Goal: Communication & Community: Answer question/provide support

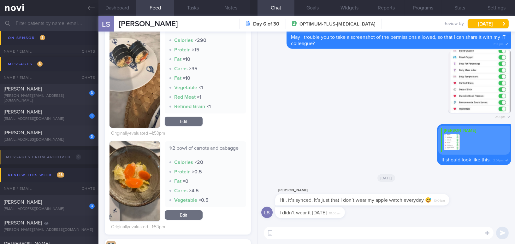
scroll to position [143, 0]
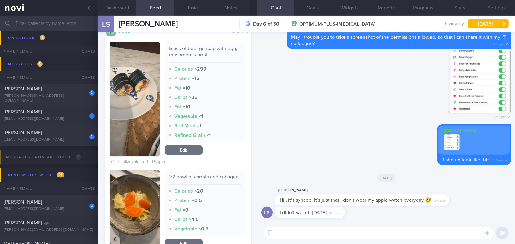
click at [326, 237] on textarea at bounding box center [379, 233] width 230 height 13
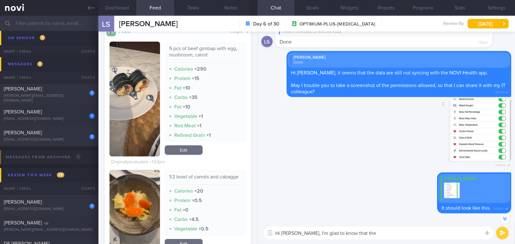
scroll to position [-57, 0]
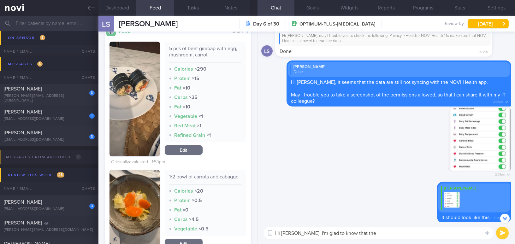
type textarea "Hi [PERSON_NAME], I'm glad to know that the"
click at [91, 10] on icon at bounding box center [91, 7] width 7 height 7
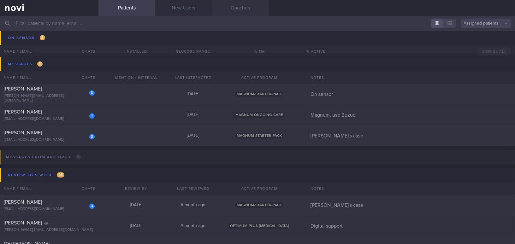
click at [235, 6] on link "Coaches" at bounding box center [240, 8] width 57 height 16
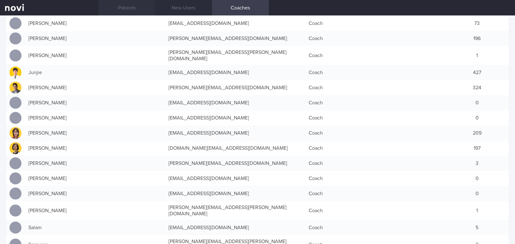
scroll to position [115, 0]
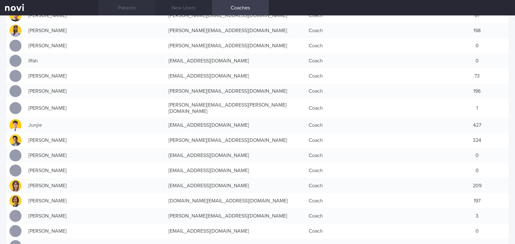
click at [128, 8] on link "Patients" at bounding box center [126, 8] width 57 height 16
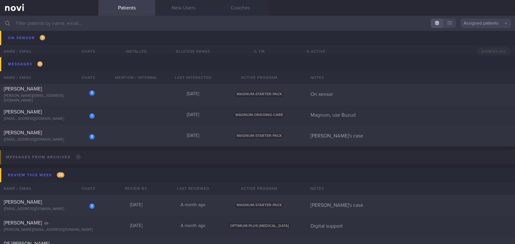
click at [69, 17] on input "text" at bounding box center [257, 23] width 515 height 15
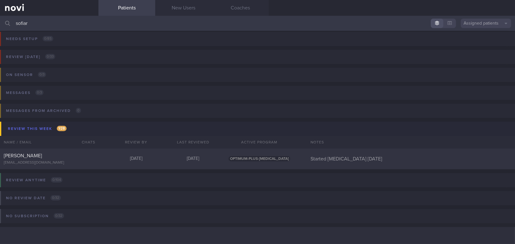
scroll to position [3, 0]
type input "sofiar"
click at [51, 158] on div "[PERSON_NAME]" at bounding box center [48, 156] width 89 height 6
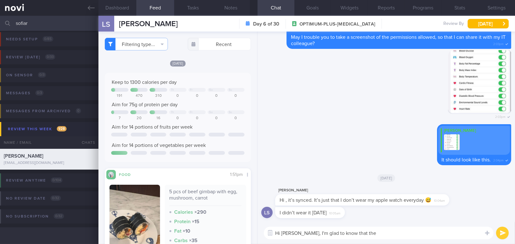
click at [356, 236] on textarea "Hi [PERSON_NAME], I'm glad to know that the" at bounding box center [379, 233] width 230 height 13
click at [135, 46] on button "Filtering type..." at bounding box center [136, 44] width 63 height 13
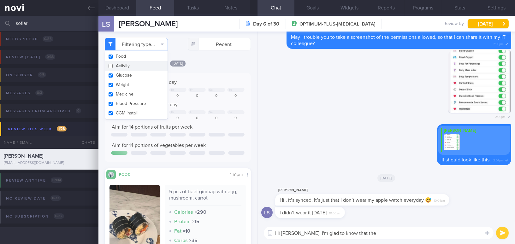
click at [113, 65] on button "Activity" at bounding box center [136, 65] width 62 height 9
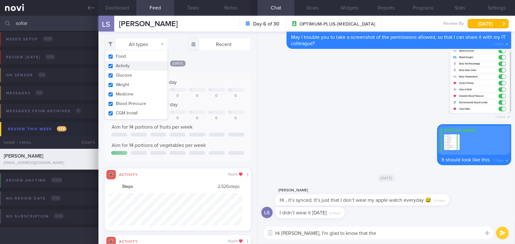
click at [113, 65] on button "Activity" at bounding box center [136, 65] width 62 height 9
checkbox input "false"
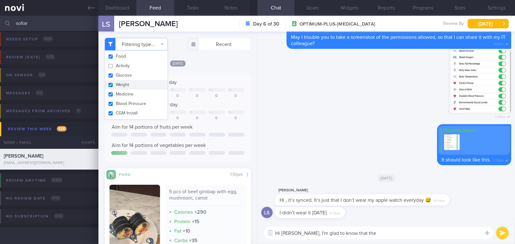
click at [356, 231] on textarea "Hi [PERSON_NAME], I'm glad to know that the" at bounding box center [379, 233] width 230 height 13
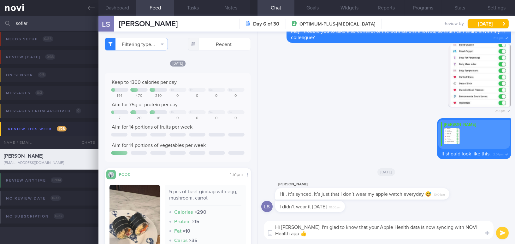
type textarea "Hi [PERSON_NAME], I'm glad to know that your Apple Health data is now syncing w…"
click at [504, 231] on button "submit" at bounding box center [502, 233] width 13 height 13
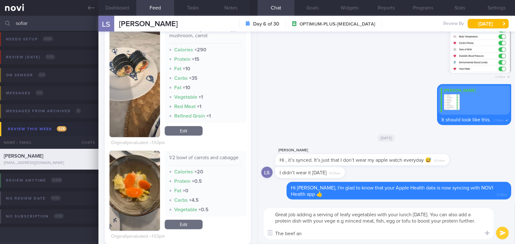
scroll to position [143, 0]
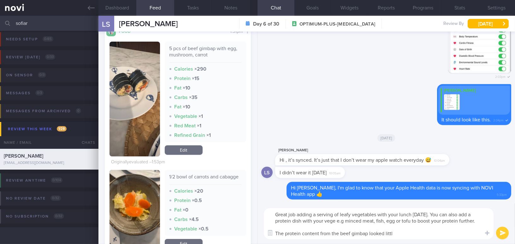
type textarea "Great job adding a serving of leafy vegetables with your lunch [DATE]. You can …"
drag, startPoint x: 399, startPoint y: 233, endPoint x: 261, endPoint y: 207, distance: 140.6
click at [261, 207] on div "Great job adding a serving of leafy vegetables with your lunch [DATE]. You can …" at bounding box center [387, 224] width 258 height 41
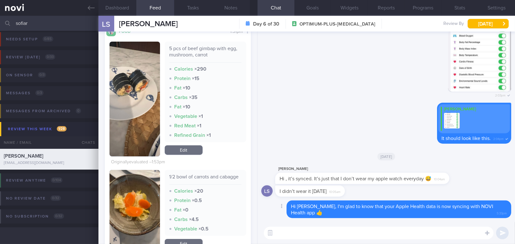
paste textarea "Great job adding a serving of leafy vegetables to your lunch [DATE]. You can al…"
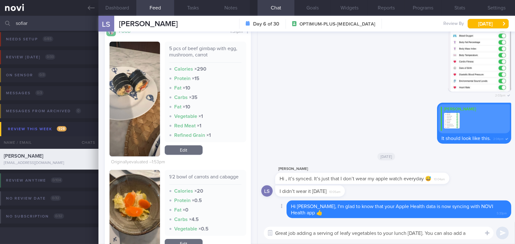
scroll to position [0, 0]
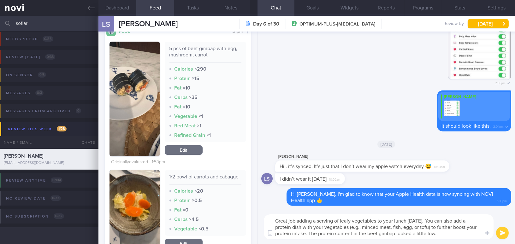
click at [344, 227] on textarea "Great job adding a serving of leafy vegetables to your lunch [DATE]. You can al…" at bounding box center [379, 227] width 230 height 25
click at [409, 227] on textarea "Great job adding a serving of leafy vegetables to your lunch [DATE]. You can al…" at bounding box center [379, 227] width 230 height 25
type textarea "Great job adding a serving of leafy vegetables to your lunch [DATE]. You can al…"
click at [499, 234] on button "submit" at bounding box center [502, 233] width 13 height 13
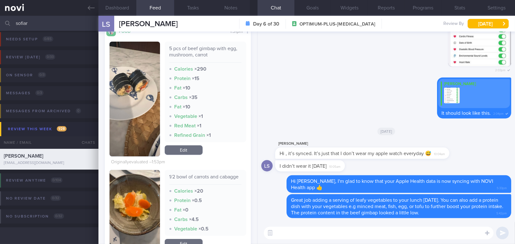
drag, startPoint x: 32, startPoint y: 23, endPoint x: 7, endPoint y: 20, distance: 25.1
click at [7, 20] on div "sofiar Assigned patients Assigned patients All active patients Archived patients" at bounding box center [257, 23] width 515 height 15
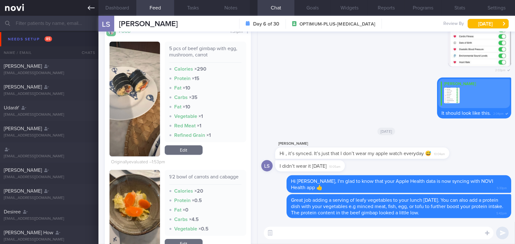
click at [86, 9] on link at bounding box center [49, 8] width 98 height 16
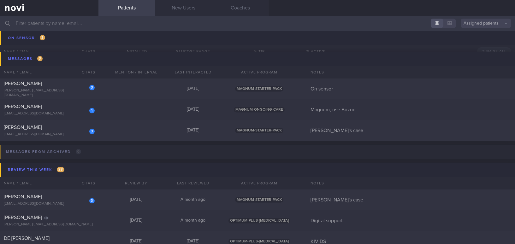
scroll to position [2585, 0]
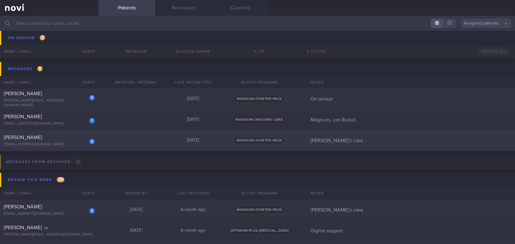
click at [42, 135] on span "[PERSON_NAME]" at bounding box center [23, 137] width 38 height 5
select select "7"
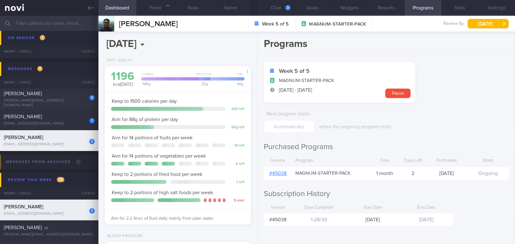
scroll to position [67, 133]
click at [272, 6] on button "Chat 3" at bounding box center [276, 8] width 37 height 16
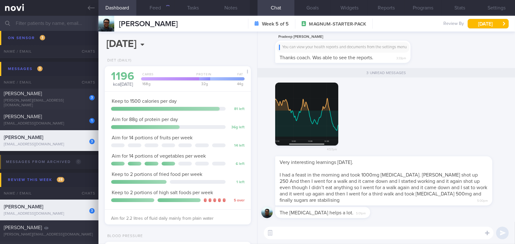
scroll to position [74, 130]
click at [50, 122] on div "[EMAIL_ADDRESS][DOMAIN_NAME]" at bounding box center [49, 123] width 91 height 5
type input "Magnum, use Buzud"
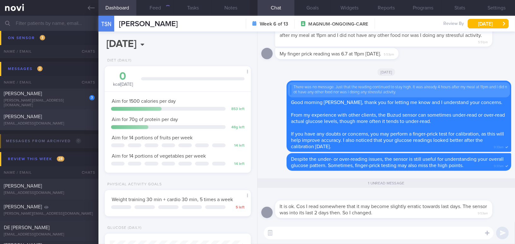
scroll to position [74, 130]
drag, startPoint x: 317, startPoint y: 202, endPoint x: 376, endPoint y: 201, distance: 58.7
click at [376, 201] on div "It is ok. Cos I read somewhere that it may become slightly erratic towards last…" at bounding box center [393, 205] width 236 height 25
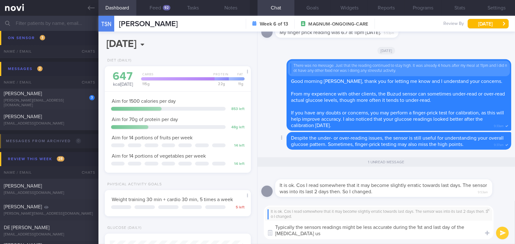
scroll to position [0, 0]
type textarea "Typically the sensors readings might be less accurate during the 1st and last d…"
drag, startPoint x: 398, startPoint y: 233, endPoint x: 271, endPoint y: 228, distance: 126.9
click at [271, 228] on div "Chat Templates Admin [MEDICAL_DATA] Weight Nutrition Physical Activity Infograp…" at bounding box center [387, 223] width 258 height 44
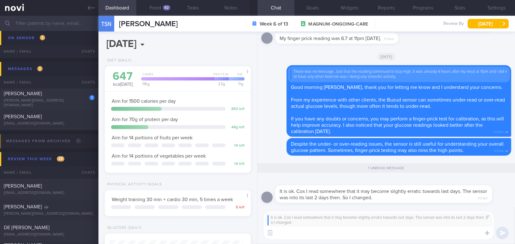
paste textarea "Sensor readings are typically less accurate on the first and last day of [MEDIC…"
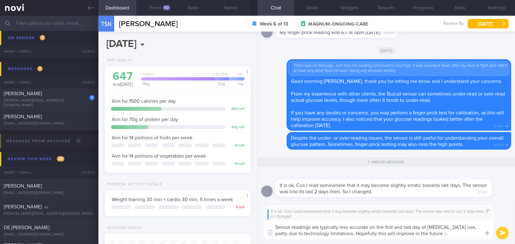
type textarea "Sensor readings are typically less accurate on the first and last day of [MEDIC…"
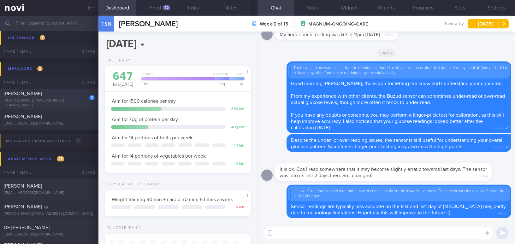
click at [22, 96] on span "[PERSON_NAME]" at bounding box center [23, 93] width 38 height 5
type input "On sensor"
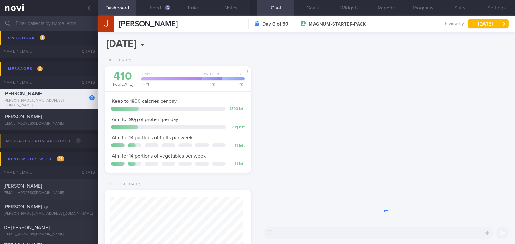
scroll to position [67, 133]
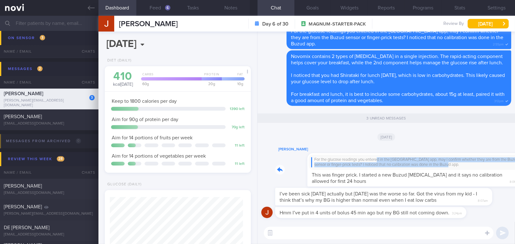
drag, startPoint x: 345, startPoint y: 159, endPoint x: 430, endPoint y: 165, distance: 85.1
click at [430, 165] on div "[PERSON_NAME] For the glucose readings you entered in the [GEOGRAPHIC_DATA] app…" at bounding box center [393, 166] width 236 height 41
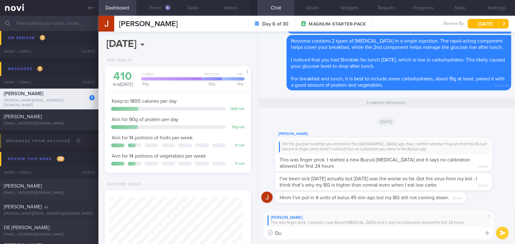
type textarea "D"
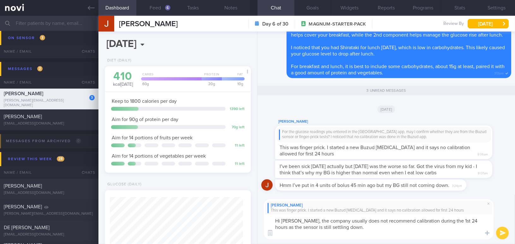
scroll to position [0, 0]
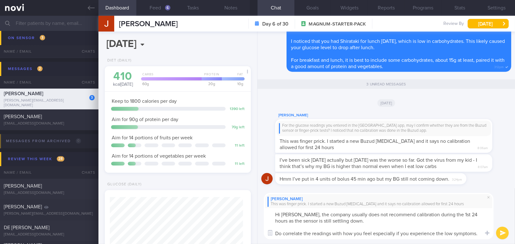
drag, startPoint x: 294, startPoint y: 214, endPoint x: 479, endPoint y: 234, distance: 186.4
click at [479, 234] on textarea "Hi [PERSON_NAME], the company usually does not recommend calibration during the…" at bounding box center [379, 223] width 230 height 31
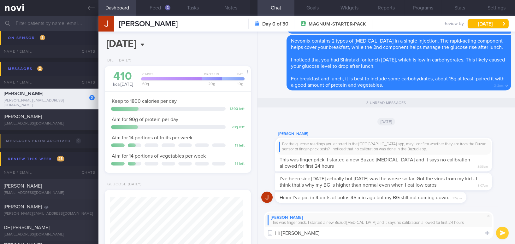
paste textarea "The company usually does not recommend calibration during the first 24 hours, a…"
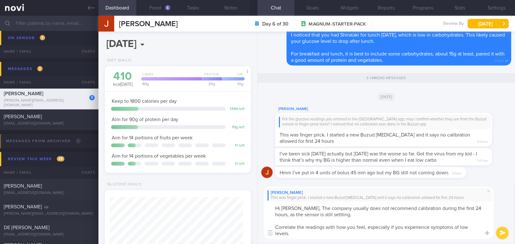
click at [298, 208] on textarea "Hi [PERSON_NAME], The company usually does not recommend calibration during the…" at bounding box center [379, 221] width 230 height 38
click at [467, 209] on textarea "Hi [PERSON_NAME], the company usually does not recommend calibration during the…" at bounding box center [379, 221] width 230 height 38
click at [429, 228] on textarea "Hi [PERSON_NAME], the company usually does not recommend calibration during the…" at bounding box center [379, 221] width 230 height 38
drag, startPoint x: 318, startPoint y: 234, endPoint x: 273, endPoint y: 234, distance: 44.8
click at [273, 234] on div "Chat Templates Admin [MEDICAL_DATA] Weight Nutrition Physical Activity Infograp…" at bounding box center [387, 213] width 258 height 62
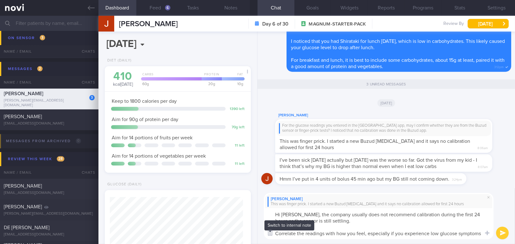
type textarea "Hi [PERSON_NAME], the company usually does not recommend calibration during the…"
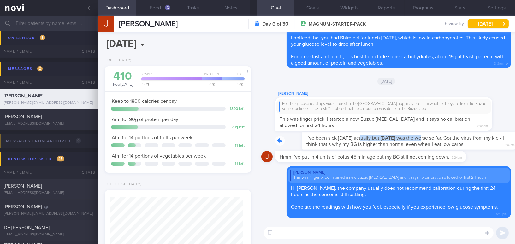
drag, startPoint x: 337, startPoint y: 135, endPoint x: 396, endPoint y: 137, distance: 58.8
click at [396, 137] on div "I’ve been sick [DATE] actually but [DATE] was the worse so far. Got the virus f…" at bounding box center [393, 141] width 236 height 18
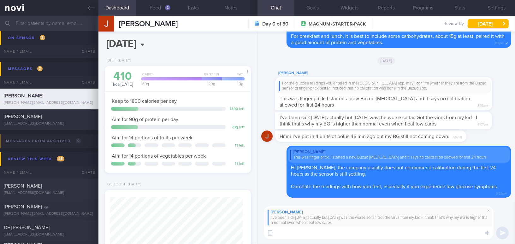
paste textarea "When you are ill, for example with a cold or [MEDICAL_DATA], your blood sugar l…"
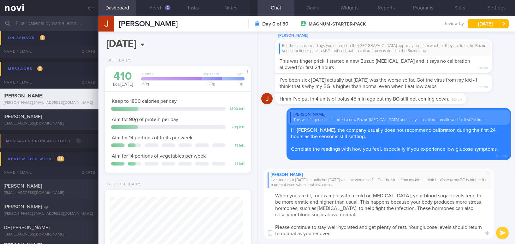
click at [311, 195] on textarea "When you are ill, for example with a cold or [MEDICAL_DATA], your blood sugar l…" at bounding box center [379, 214] width 230 height 50
drag, startPoint x: 318, startPoint y: 194, endPoint x: 385, endPoint y: 193, distance: 67.5
click at [385, 193] on textarea "When you are sick, for example with a cold or [MEDICAL_DATA], your blood sugar …" at bounding box center [379, 214] width 230 height 50
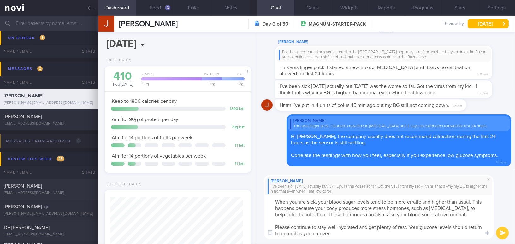
type textarea "When you are sick, your blood sugar levels tend to be more erratic and higher t…"
click at [499, 233] on button "submit" at bounding box center [502, 233] width 13 height 13
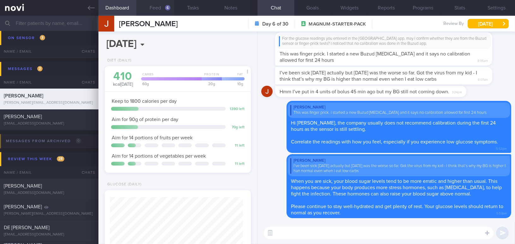
click at [153, 5] on button "Feed 6" at bounding box center [155, 8] width 38 height 16
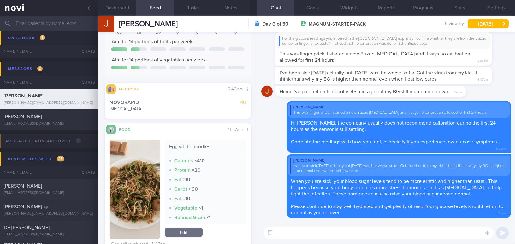
scroll to position [86, 0]
click at [121, 177] on button "button" at bounding box center [135, 188] width 50 height 99
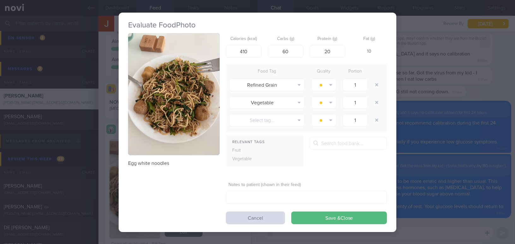
click at [147, 126] on button "button" at bounding box center [174, 94] width 92 height 122
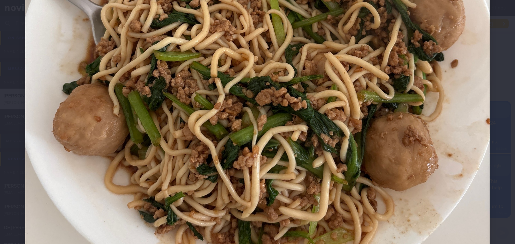
scroll to position [229, 0]
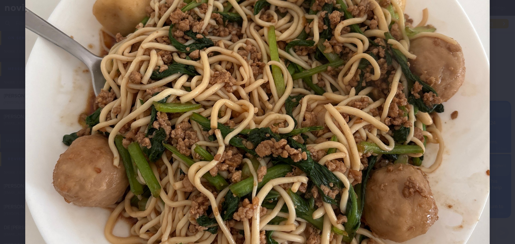
click at [263, 146] on img at bounding box center [257, 105] width 465 height 619
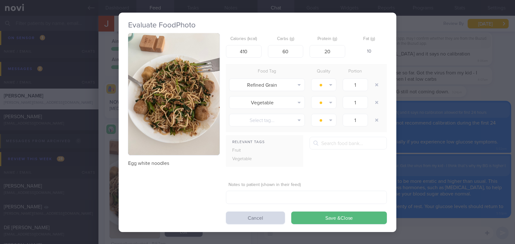
click at [424, 165] on div "Evaluate Food Photo Egg white noodles Calories (kcal) 410 Carbs (g) 60 Protein …" at bounding box center [257, 122] width 515 height 244
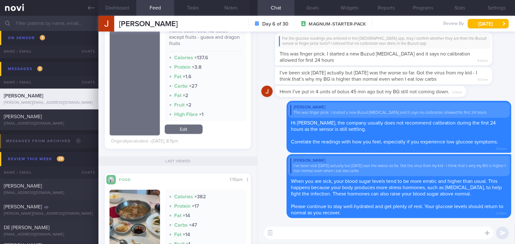
scroll to position [545, 0]
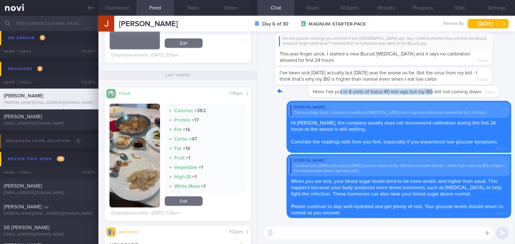
drag, startPoint x: 307, startPoint y: 88, endPoint x: 398, endPoint y: 94, distance: 90.7
click at [398, 94] on div "Hmm I’ve put in 4 units of bolus 45 min ago but my BG still not coming down. 3:…" at bounding box center [380, 91] width 210 height 11
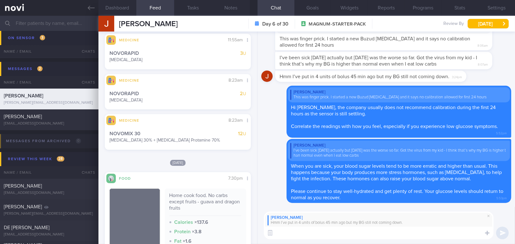
scroll to position [287, 0]
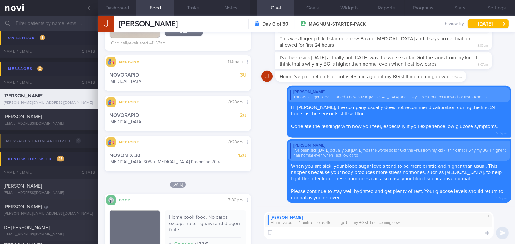
click at [489, 215] on span at bounding box center [489, 216] width 8 height 8
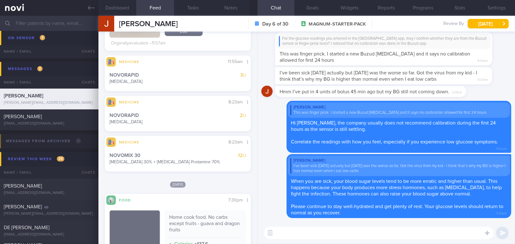
scroll to position [373, 0]
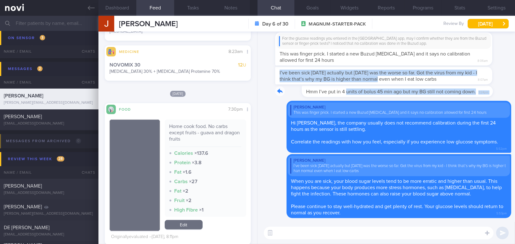
drag, startPoint x: 319, startPoint y: 88, endPoint x: 376, endPoint y: 86, distance: 56.8
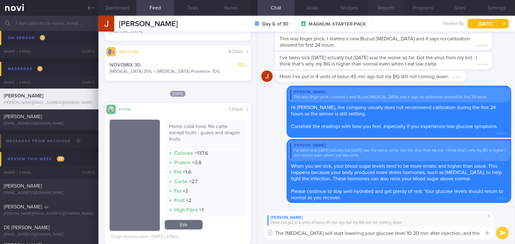
scroll to position [0, 0]
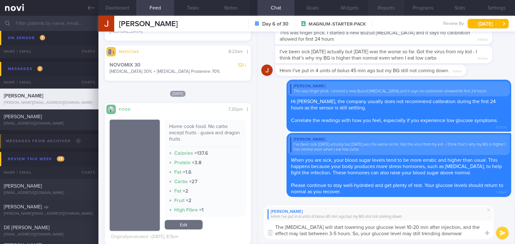
type textarea "The [MEDICAL_DATA] will start lowering your glucose level 10-20 min after injec…"
drag, startPoint x: 447, startPoint y: 234, endPoint x: 277, endPoint y: 222, distance: 170.1
click at [260, 219] on div "[PERSON_NAME] Hmm I’ve put in 4 units of bolus 45 min ago but my BG still not c…" at bounding box center [387, 223] width 258 height 44
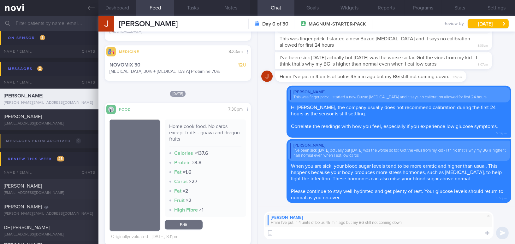
click at [332, 233] on textarea at bounding box center [379, 233] width 230 height 13
paste textarea "[MEDICAL_DATA] typically starts lowering your glucose levels 10–20 minutes afte…"
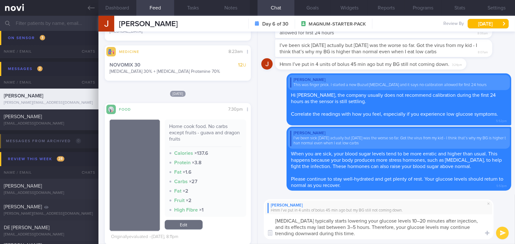
drag, startPoint x: 288, startPoint y: 220, endPoint x: 269, endPoint y: 220, distance: 18.9
click at [269, 220] on textarea "[MEDICAL_DATA] typically starts lowering your glucose levels 10–20 minutes afte…" at bounding box center [379, 227] width 230 height 25
click at [404, 221] on textarea "Novorapid typically starts lowering your glucose levels 10–20 minutes after inj…" at bounding box center [379, 227] width 230 height 25
click at [337, 228] on textarea "Novorapid typically starts lowering your glucose levels 10-20 minutes after inj…" at bounding box center [379, 227] width 230 height 25
type textarea "Novorapid typically starts lowering your glucose levels 10-20 minutes after inj…"
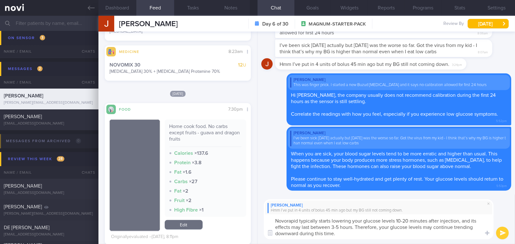
click at [503, 234] on button "submit" at bounding box center [502, 233] width 13 height 13
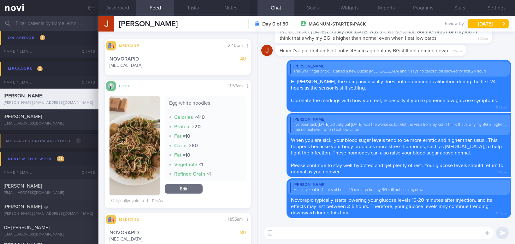
scroll to position [143, 0]
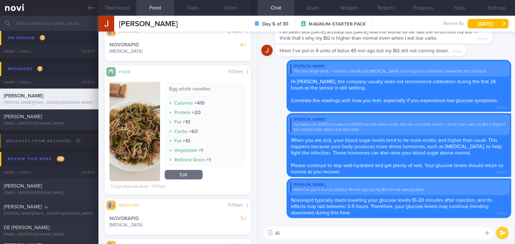
type textarea "A"
click at [91, 6] on icon at bounding box center [91, 7] width 7 height 7
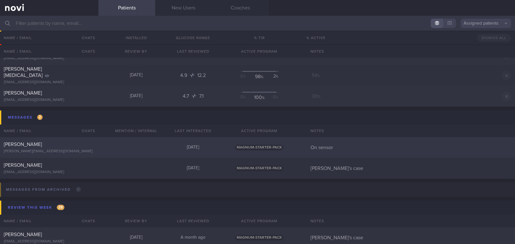
scroll to position [2499, 0]
